Goal: Information Seeking & Learning: Learn about a topic

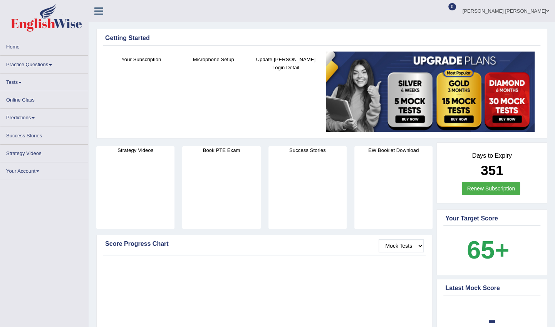
click at [25, 63] on link "Practice Questions" at bounding box center [44, 63] width 88 height 15
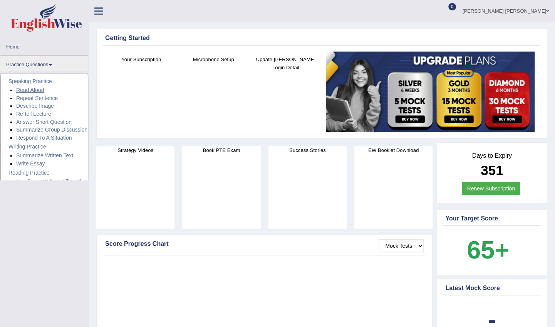
click at [26, 91] on link "Read Aloud" at bounding box center [30, 90] width 28 height 6
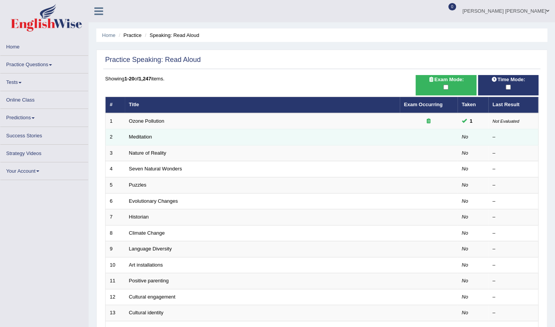
click at [141, 131] on td "Meditation" at bounding box center [262, 137] width 275 height 16
click at [148, 136] on link "Meditation" at bounding box center [140, 137] width 23 height 6
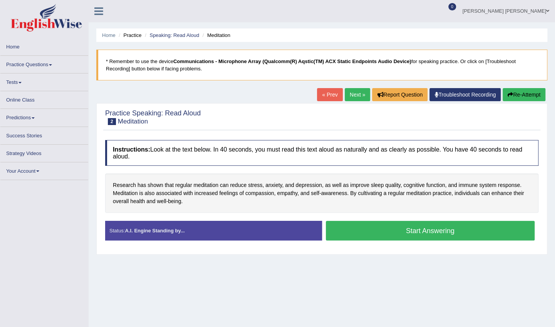
click at [463, 228] on button "Start Answering" at bounding box center [430, 231] width 209 height 20
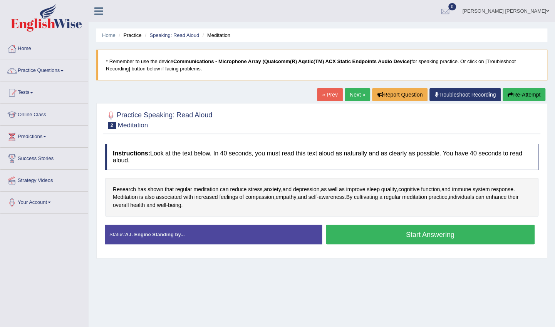
click at [440, 239] on button "Start Answering" at bounding box center [430, 235] width 209 height 20
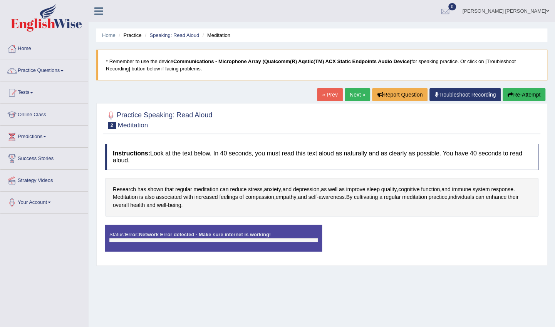
click at [180, 239] on div at bounding box center [213, 240] width 208 height 4
click at [45, 112] on link "Online Class" at bounding box center [44, 113] width 88 height 19
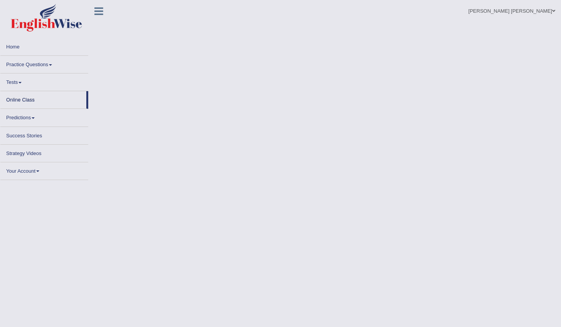
click at [43, 104] on link "Online Class" at bounding box center [43, 98] width 86 height 15
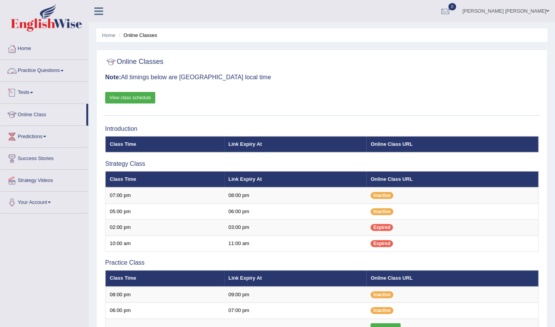
click at [120, 99] on link "View class schedule" at bounding box center [130, 98] width 50 height 12
click at [64, 70] on span at bounding box center [61, 71] width 3 height 2
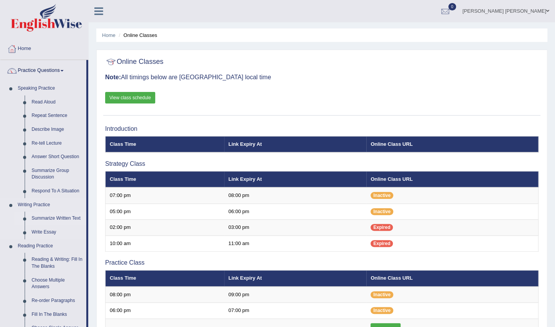
click at [48, 217] on link "Summarize Written Text" at bounding box center [57, 219] width 58 height 14
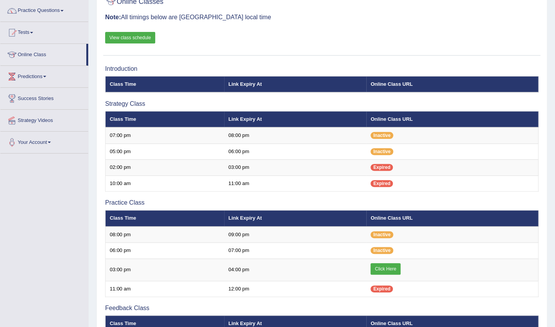
scroll to position [62, 0]
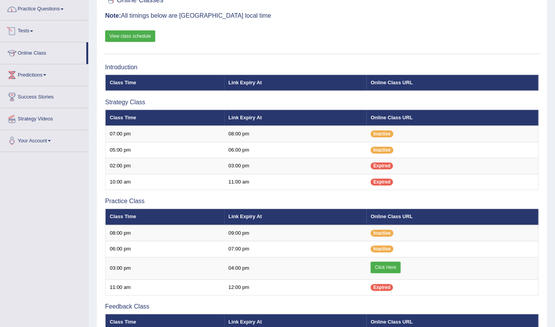
click at [88, 28] on link "Tests" at bounding box center [44, 29] width 88 height 19
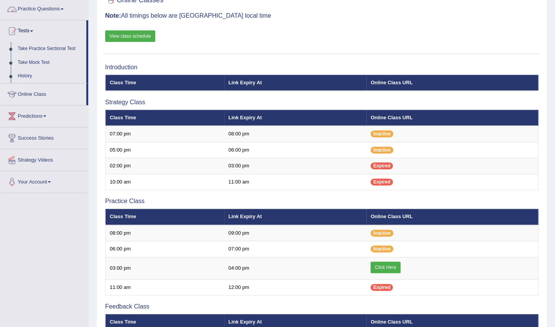
click at [89, 11] on div "Home Online Classes Online Classes Note: All timings below are Melbourne local …" at bounding box center [322, 179] width 466 height 483
click at [69, 8] on link "Practice Questions" at bounding box center [44, 7] width 88 height 19
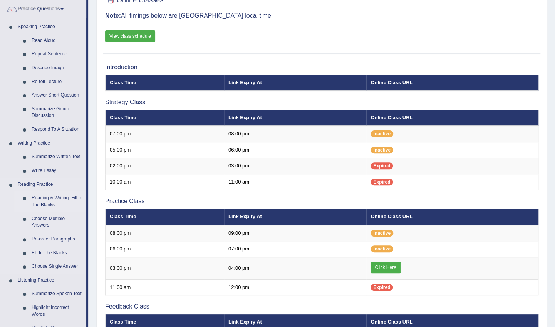
click at [25, 203] on li "Reading & Writing: Fill In The Blanks" at bounding box center [50, 201] width 72 height 20
click at [41, 203] on link "Reading & Writing: Fill In The Blanks" at bounding box center [57, 201] width 58 height 20
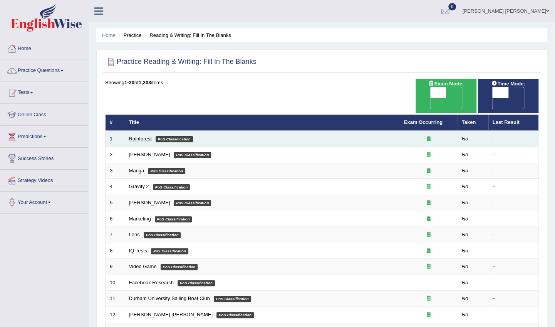
click at [143, 136] on link "Rainforest" at bounding box center [140, 139] width 23 height 6
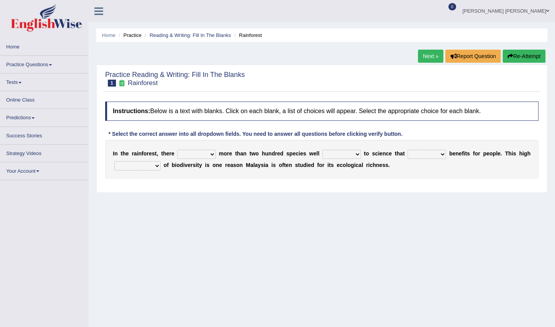
click at [210, 155] on select "have can be has is" at bounding box center [196, 154] width 38 height 9
select select "is"
click at [177, 150] on select "have can be has is" at bounding box center [196, 154] width 38 height 9
click at [348, 153] on select "knowing known knew know" at bounding box center [341, 154] width 38 height 9
select select "known"
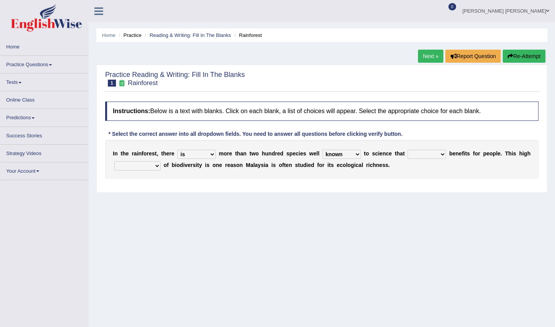
click at [322, 150] on select "knowing known knew know" at bounding box center [341, 154] width 38 height 9
click at [430, 154] on select "contain contained containing contains" at bounding box center [426, 154] width 38 height 9
select select "contained"
click at [407, 150] on select "contain contained containing contains" at bounding box center [426, 154] width 38 height 9
click at [152, 166] on select "condensation conjunction continuity complexity" at bounding box center [137, 165] width 46 height 9
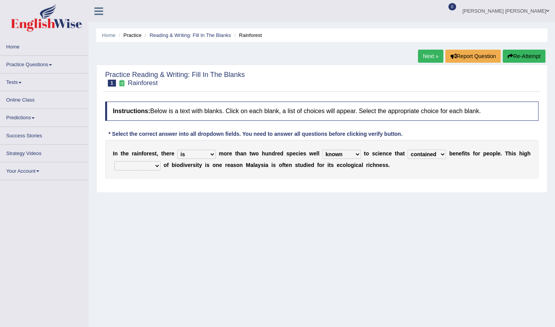
select select "conjunction"
click at [114, 161] on select "condensation conjunction continuity complexity" at bounding box center [137, 165] width 46 height 9
click at [363, 133] on div "* Select the correct answer into all dropdown fields. You need to answer all qu…" at bounding box center [255, 135] width 300 height 8
click at [437, 56] on link "Next »" at bounding box center [430, 56] width 25 height 13
